Goal: Task Accomplishment & Management: Manage account settings

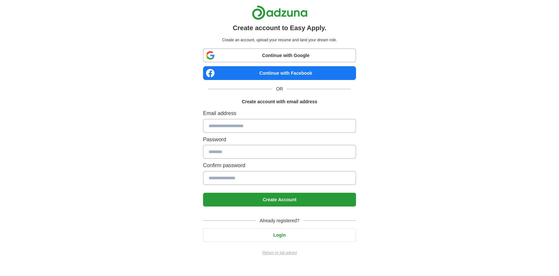
click at [272, 51] on link "Continue with Google" at bounding box center [279, 55] width 153 height 14
click at [273, 52] on link "Continue with Google" at bounding box center [279, 55] width 153 height 14
click at [274, 56] on link "Continue with Google" at bounding box center [279, 55] width 153 height 14
click at [294, 55] on link "Continue with Google" at bounding box center [279, 55] width 153 height 14
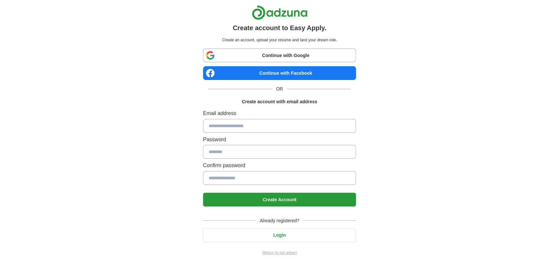
click at [294, 55] on link "Continue with Google" at bounding box center [279, 55] width 153 height 14
click at [286, 51] on link "Continue with Google" at bounding box center [279, 55] width 153 height 14
click at [289, 238] on button "Login" at bounding box center [279, 235] width 153 height 14
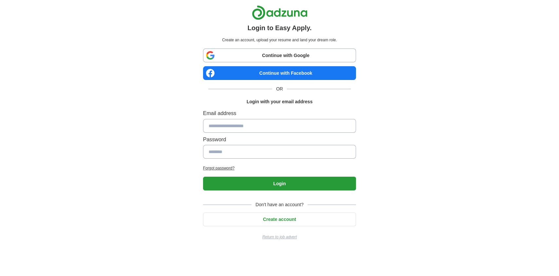
click at [294, 58] on link "Continue with Google" at bounding box center [279, 55] width 153 height 14
